Goal: Browse casually: Explore the website without a specific task or goal

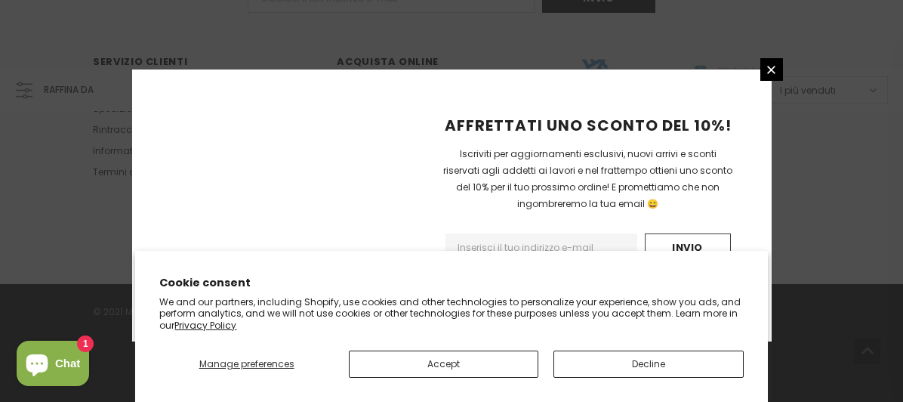
scroll to position [1177, 0]
